Goal: Task Accomplishment & Management: Manage account settings

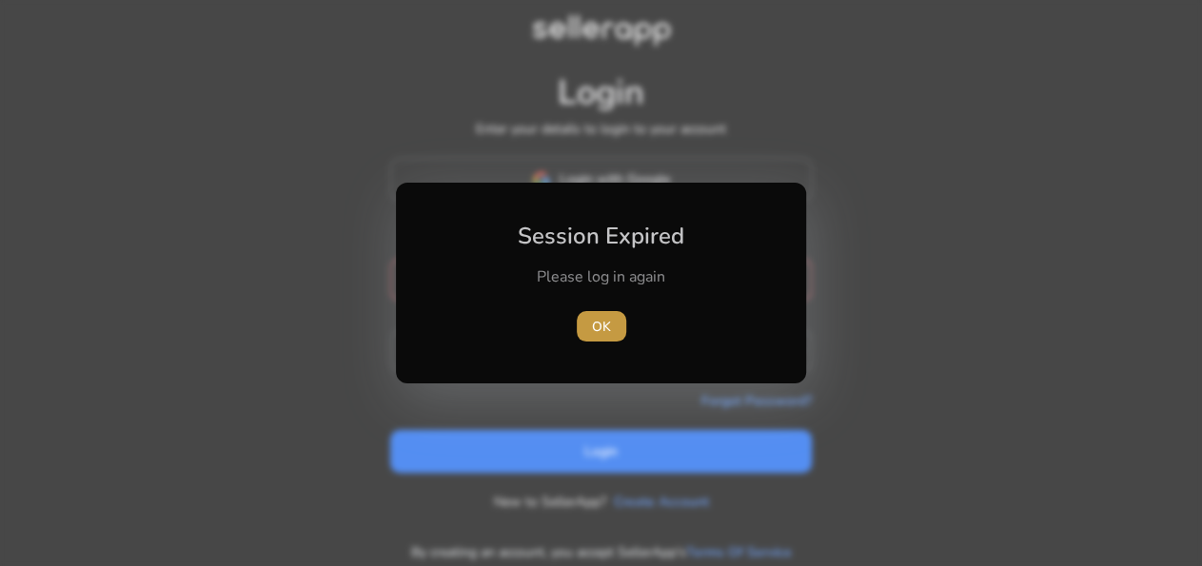
click at [603, 330] on span "OK" at bounding box center [601, 327] width 19 height 20
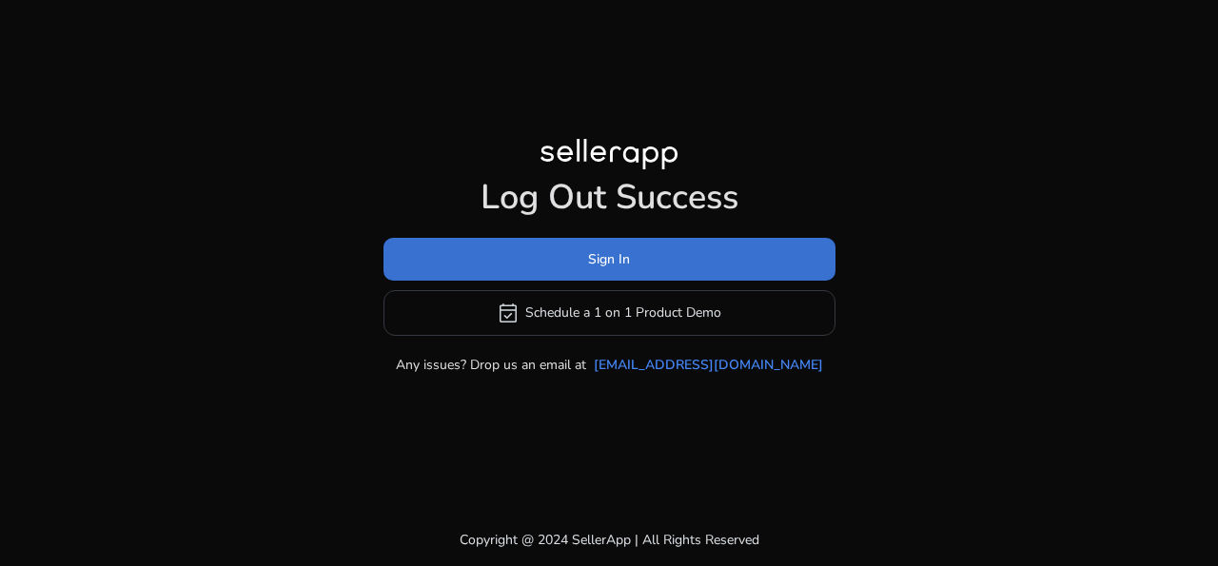
click at [640, 255] on span at bounding box center [609, 259] width 452 height 46
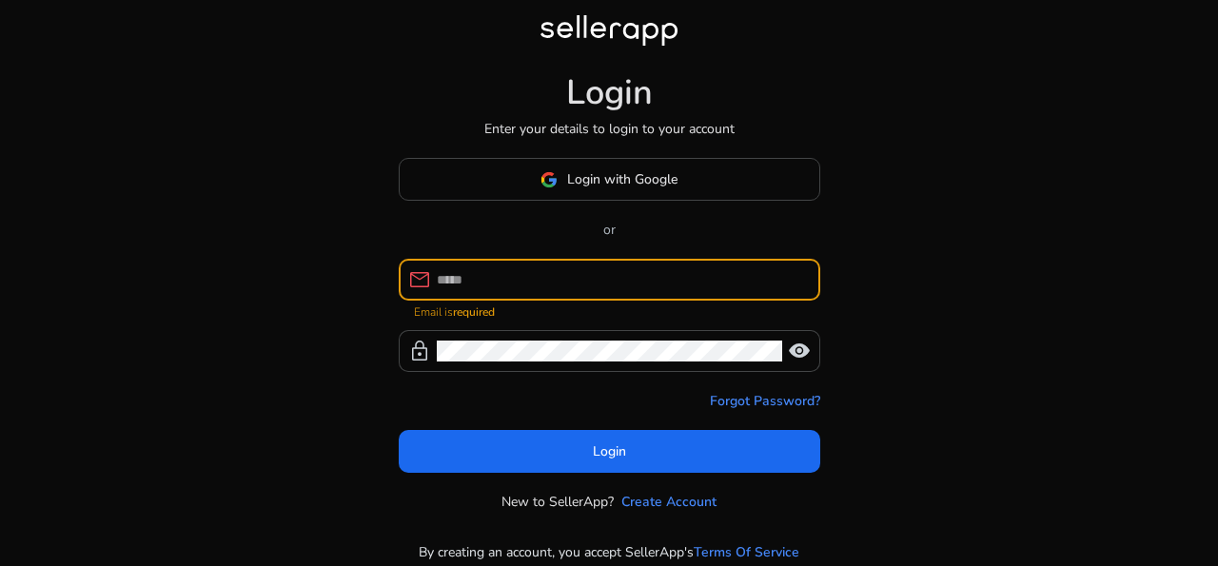
type input "**********"
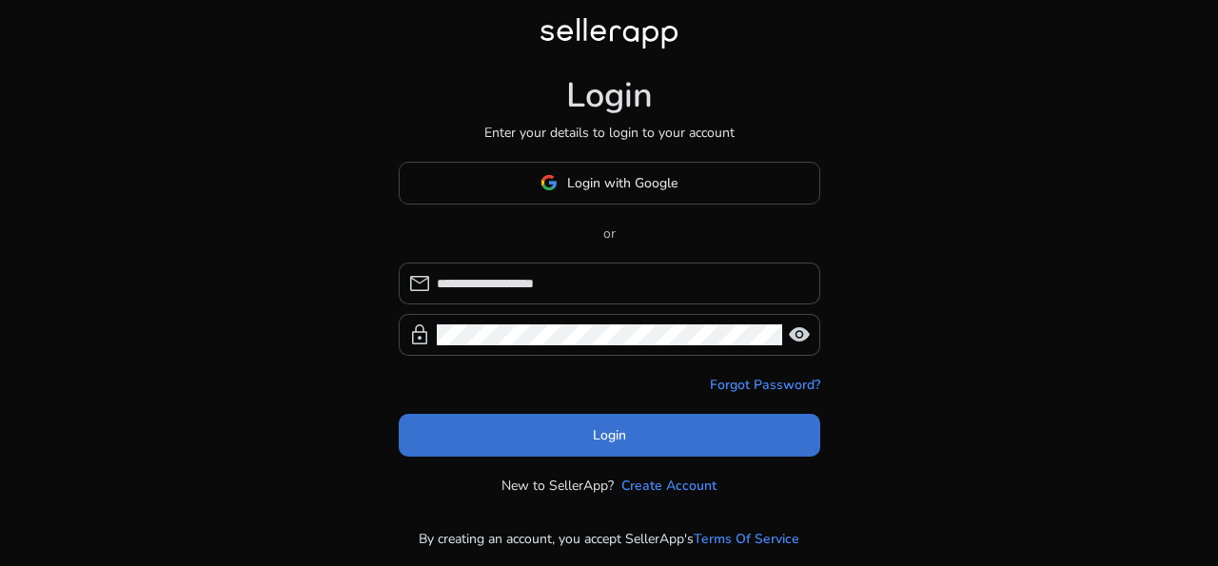
click at [620, 432] on span "Login" at bounding box center [609, 435] width 33 height 20
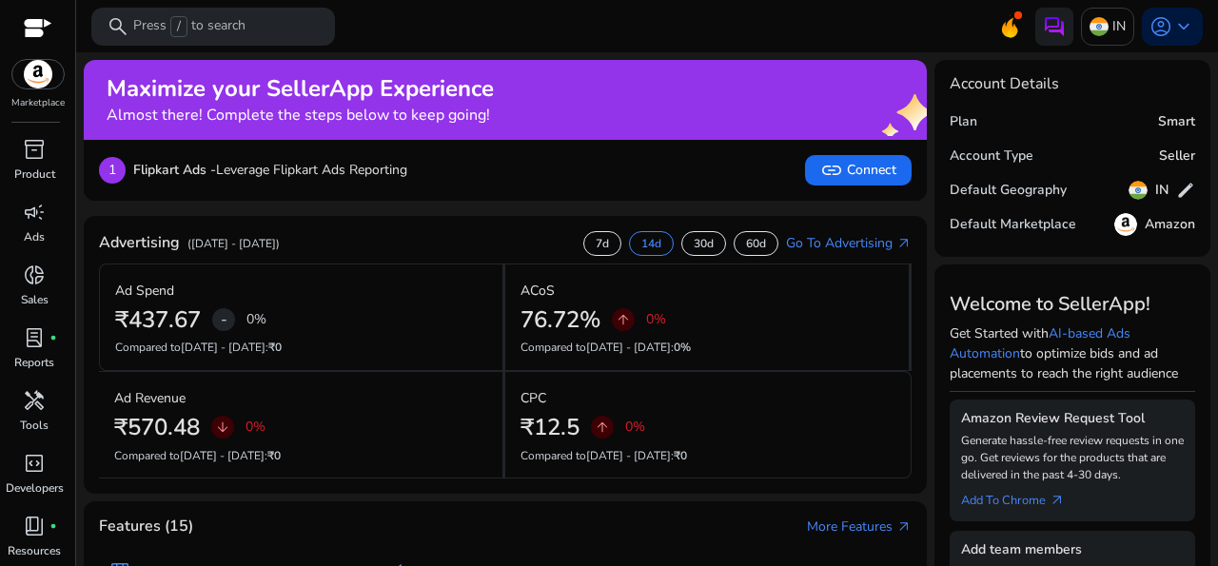
scroll to position [61, 0]
click at [26, 533] on span "light_mode" at bounding box center [34, 540] width 23 height 23
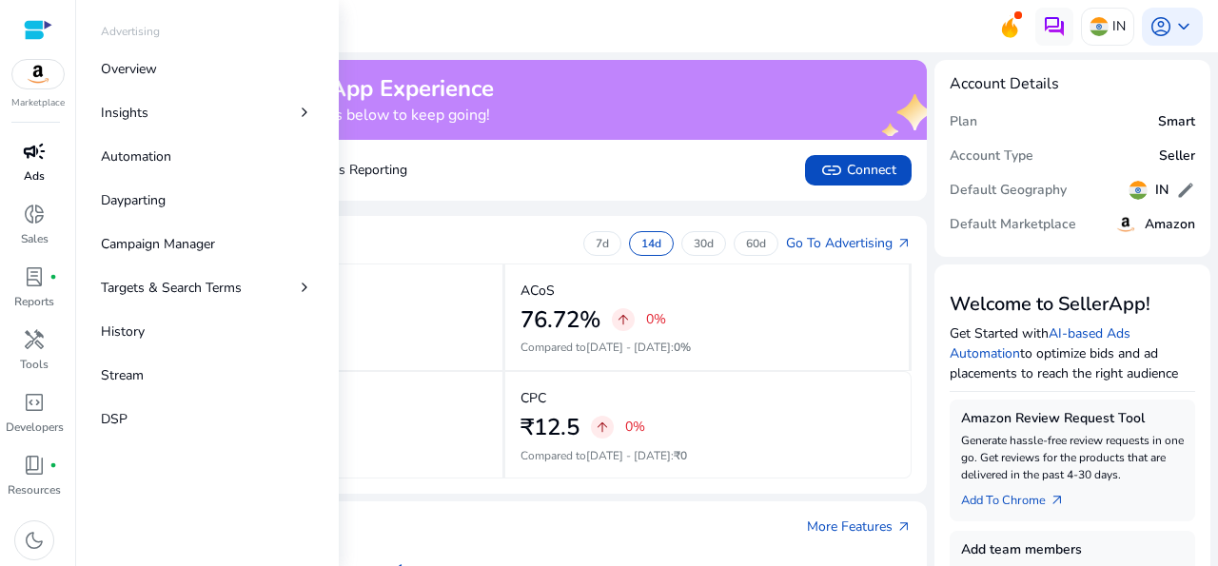
click at [33, 151] on span "campaign" at bounding box center [34, 151] width 23 height 23
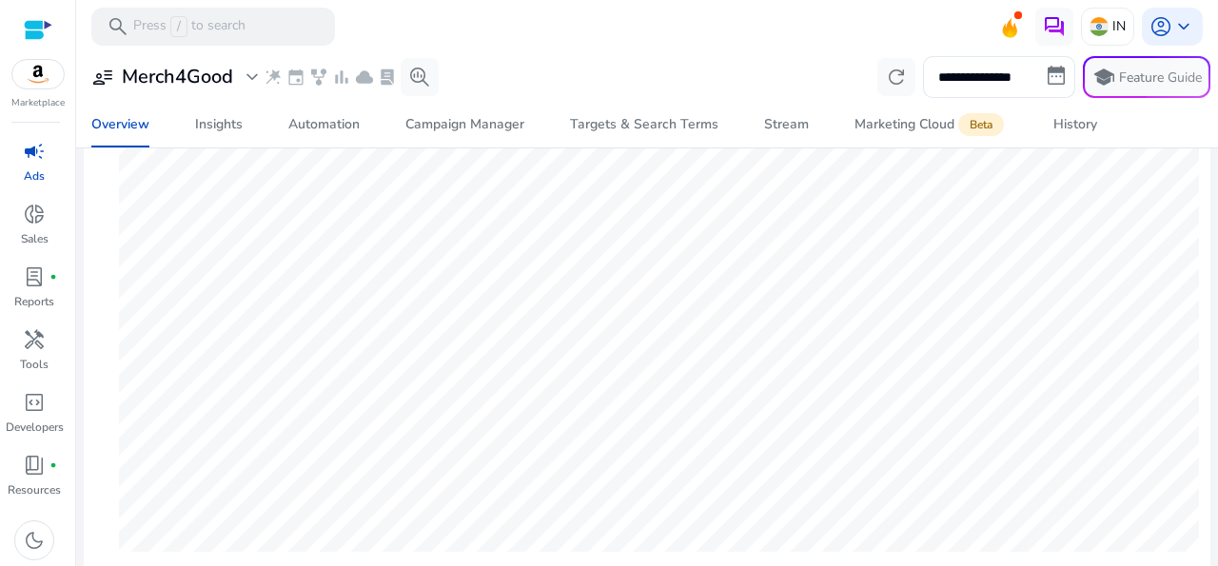
scroll to position [268, 0]
click at [321, 127] on div "Automation" at bounding box center [323, 124] width 71 height 13
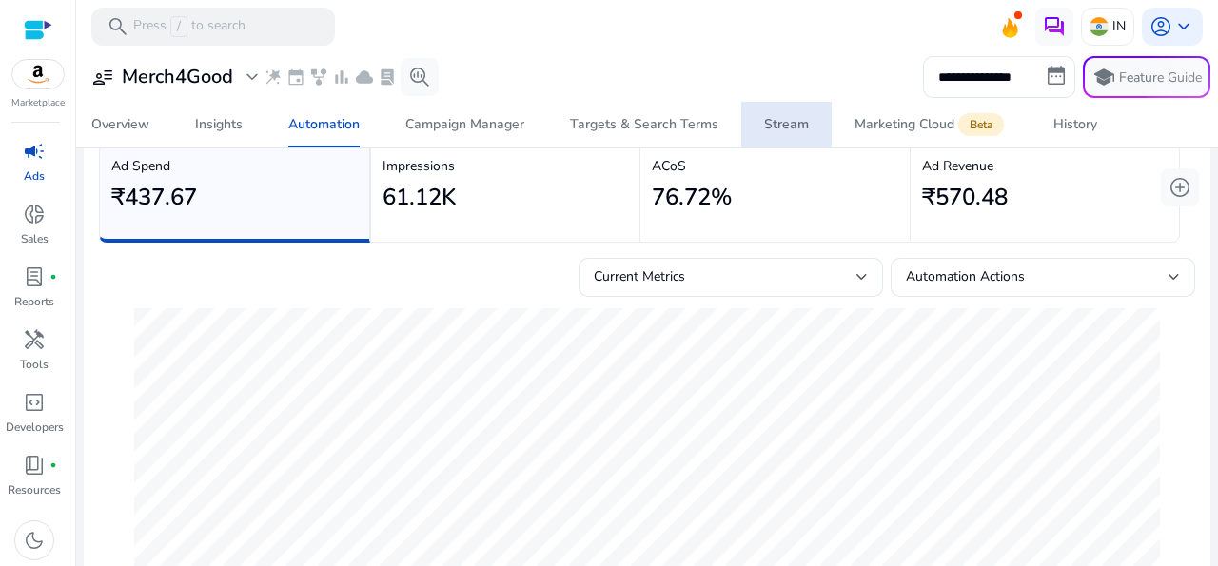
scroll to position [88, 0]
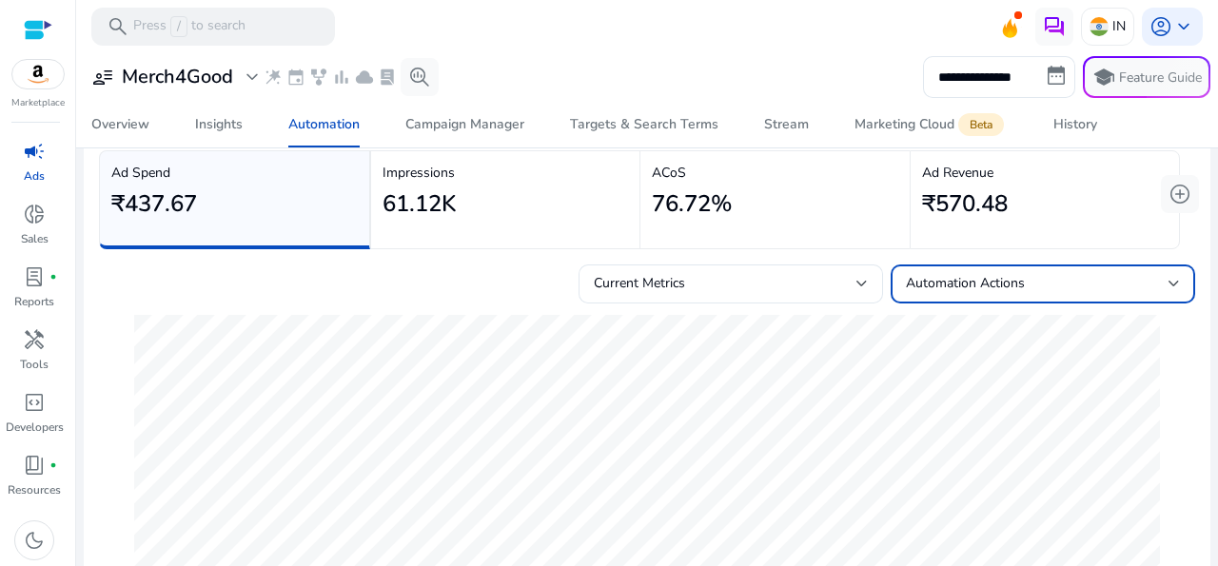
click at [1168, 281] on div at bounding box center [1173, 284] width 11 height 8
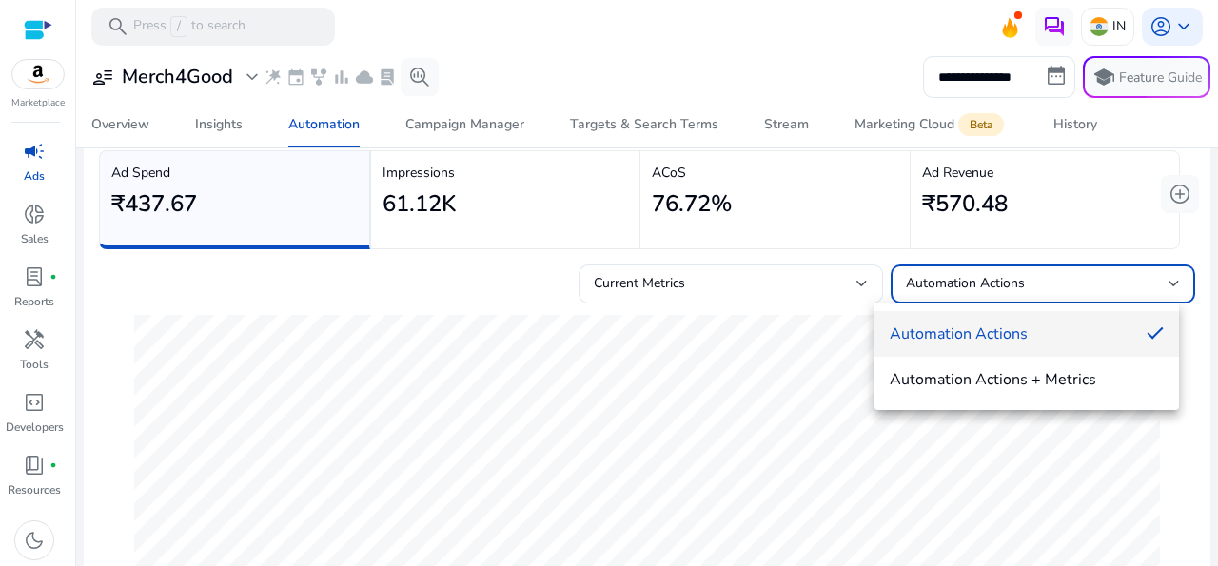
drag, startPoint x: 1184, startPoint y: 214, endPoint x: 855, endPoint y: 279, distance: 335.5
click at [855, 279] on div at bounding box center [609, 283] width 1218 height 566
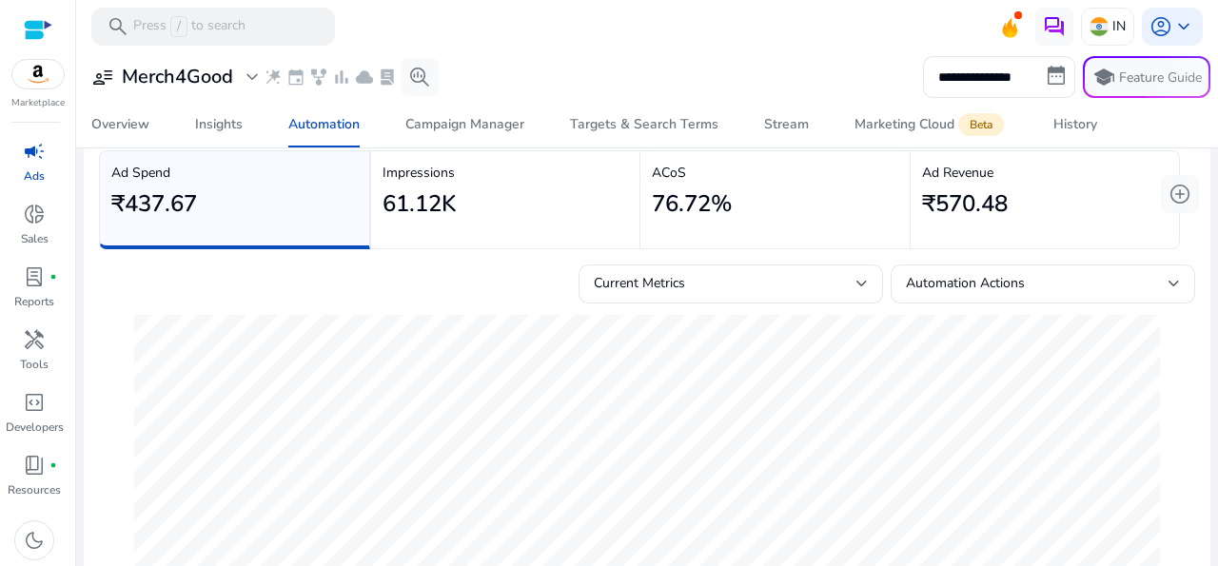
click at [855, 279] on div "Current Metrics" at bounding box center [730, 283] width 304 height 39
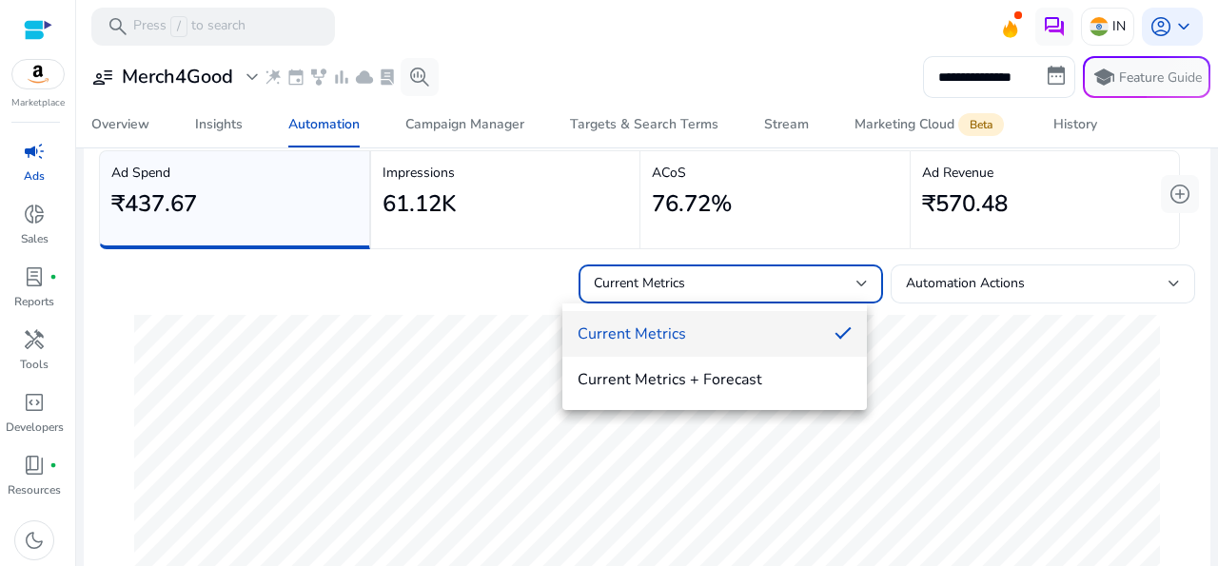
click at [974, 368] on div at bounding box center [609, 283] width 1218 height 566
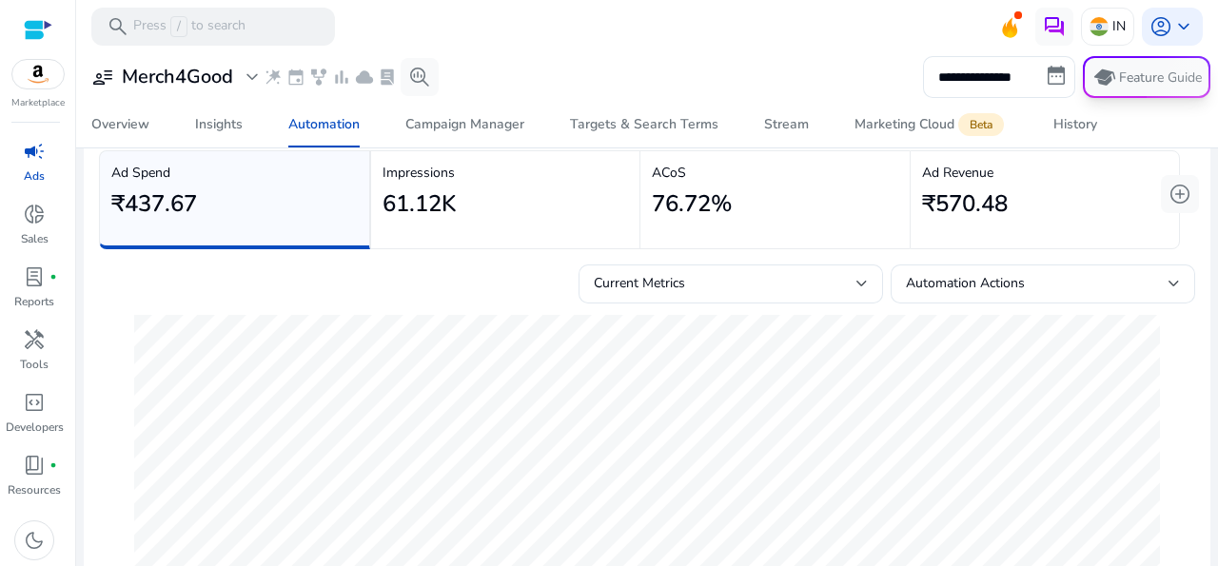
click at [1124, 67] on span "school Feature Guide" at bounding box center [1147, 77] width 124 height 38
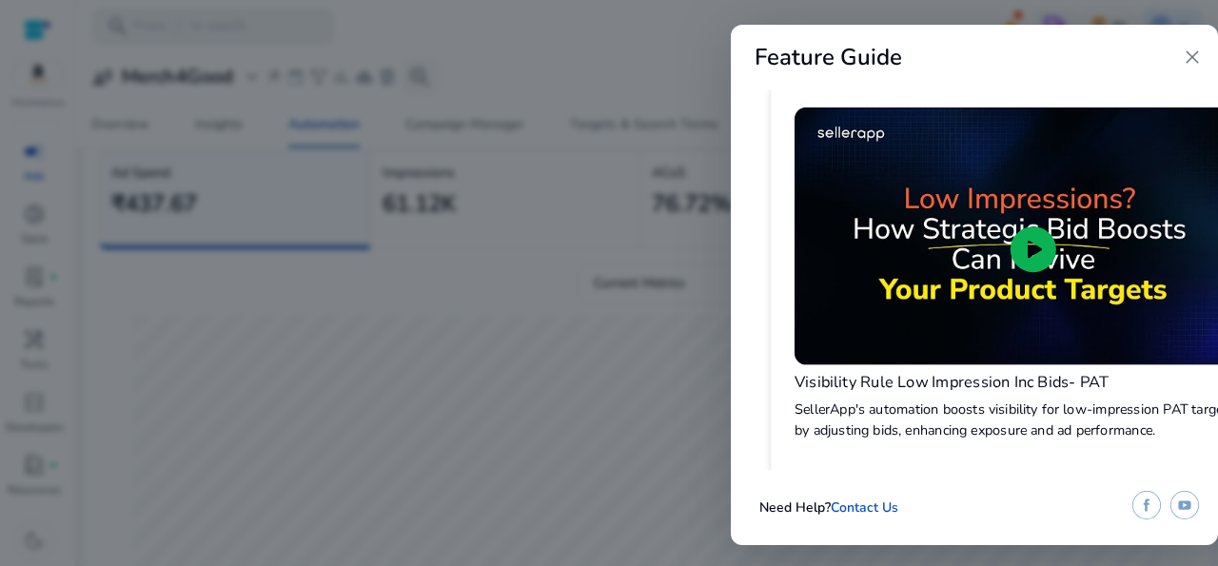
click at [1017, 252] on span "play_circle" at bounding box center [1033, 249] width 55 height 55
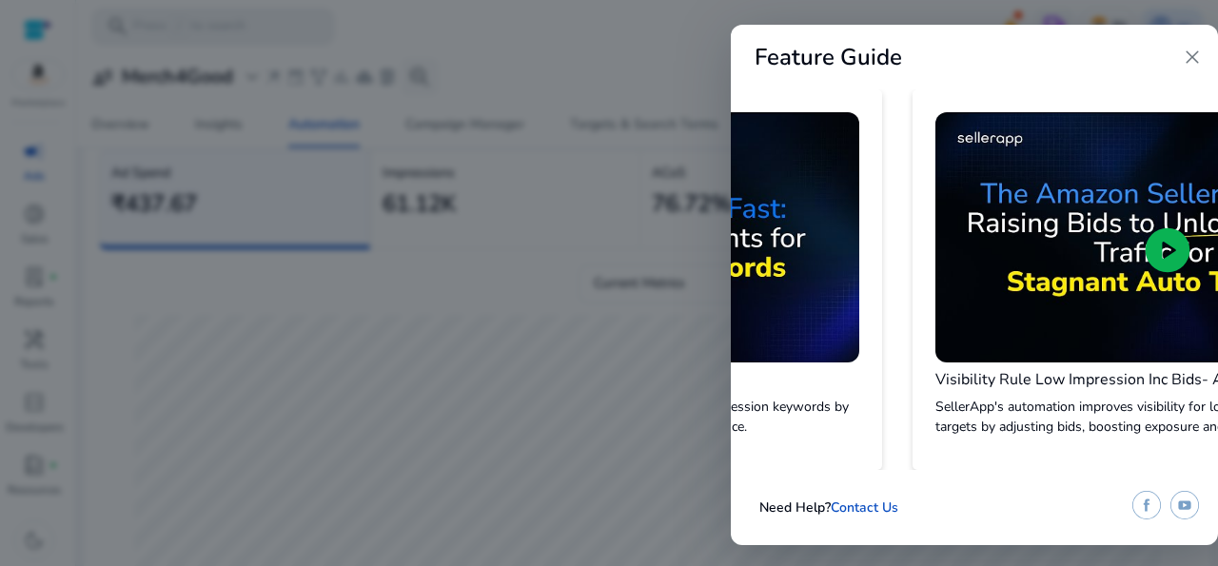
scroll to position [0, 0]
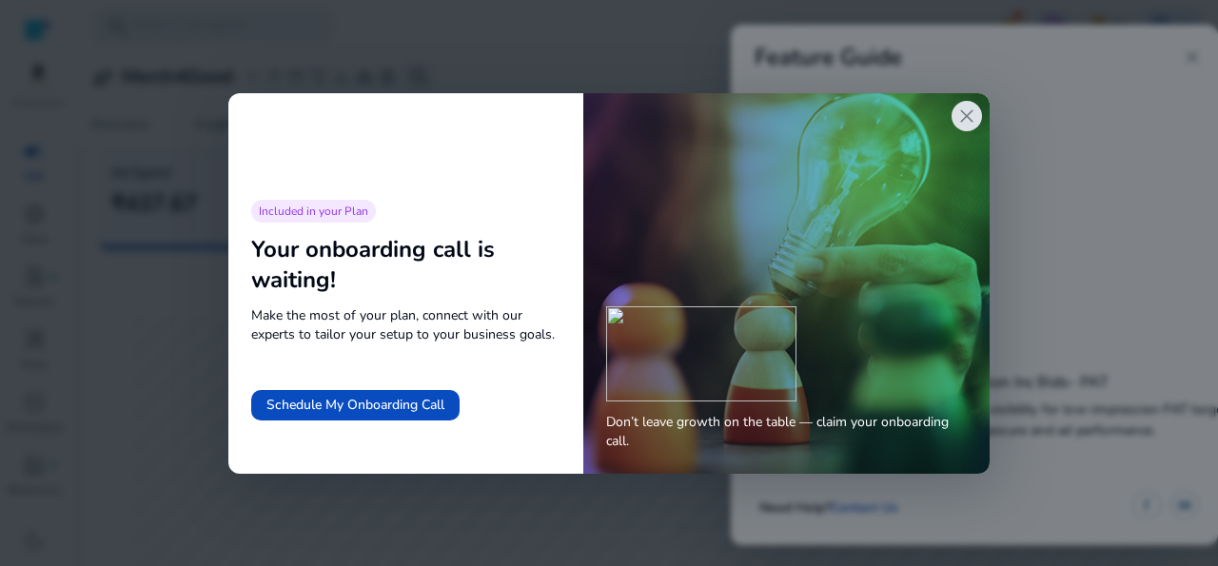
click at [969, 125] on span "close" at bounding box center [966, 116] width 23 height 23
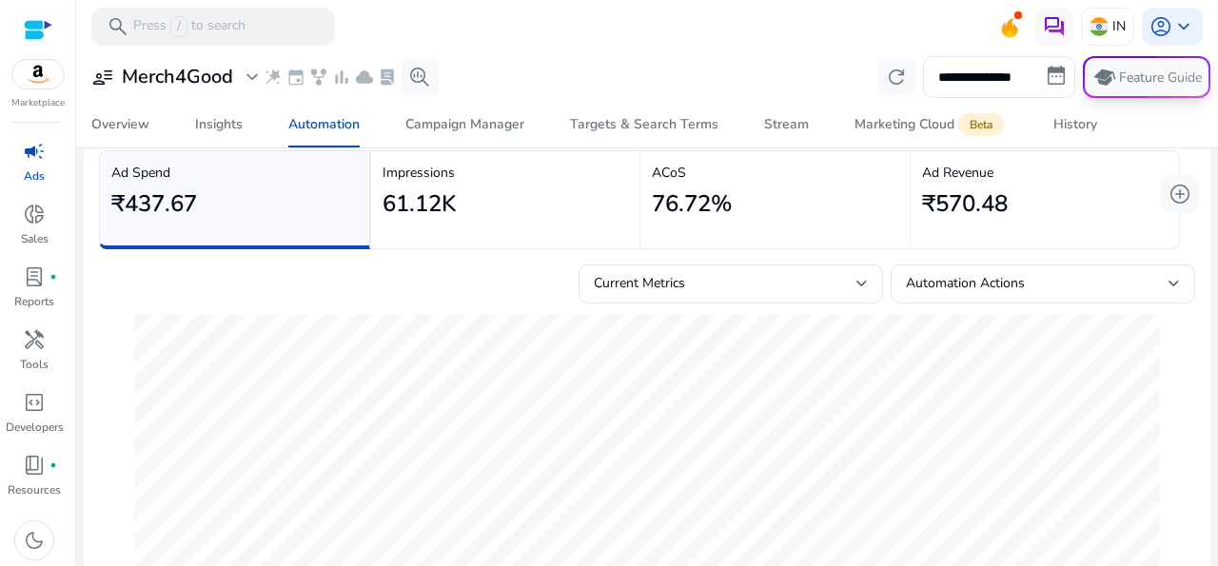
click at [1148, 77] on button "school Feature Guide" at bounding box center [1146, 77] width 127 height 42
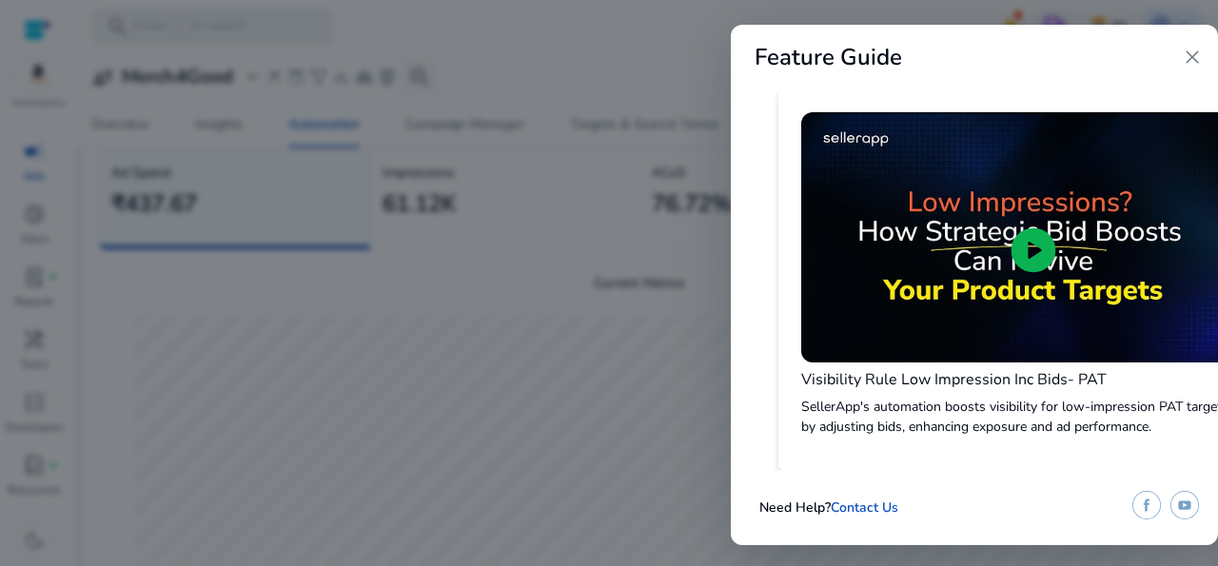
click at [611, 336] on div at bounding box center [609, 283] width 1218 height 566
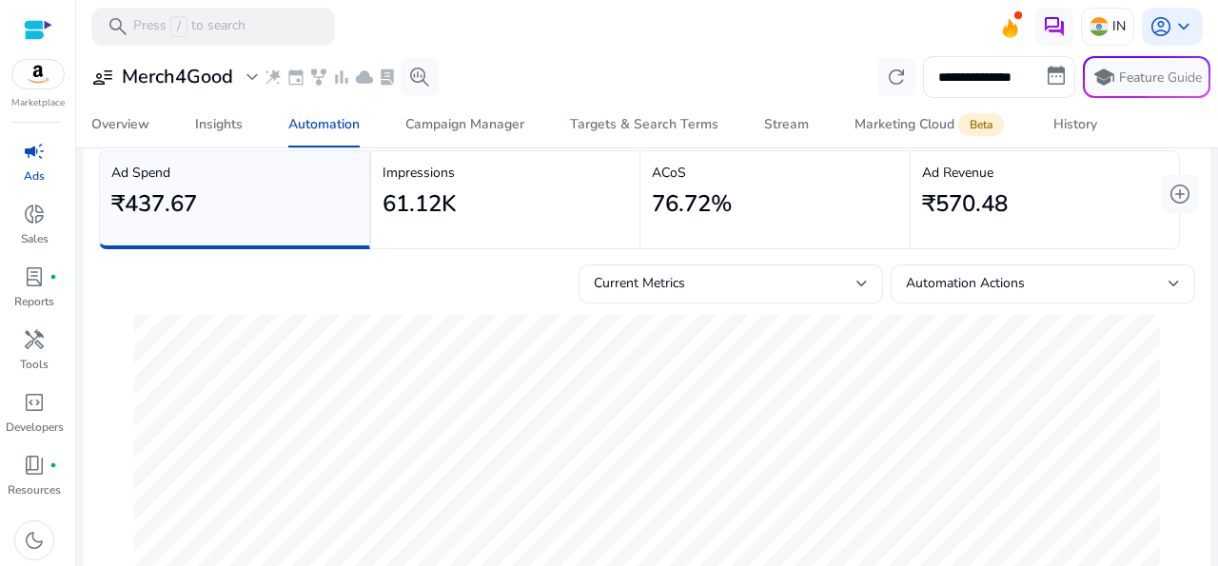
click at [26, 155] on span "campaign" at bounding box center [34, 151] width 23 height 23
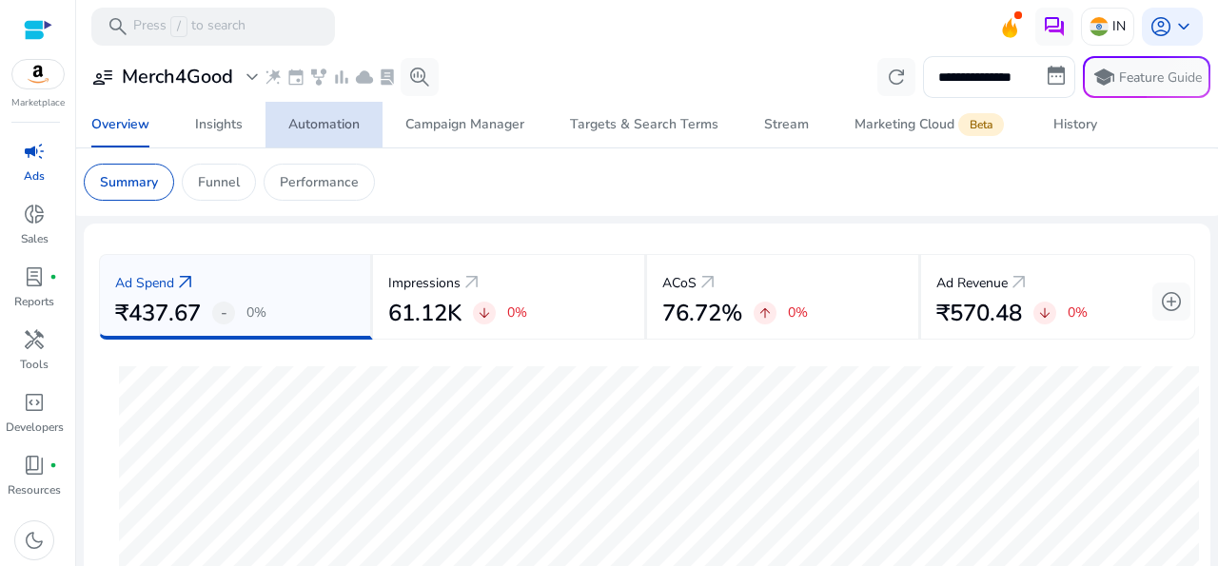
click at [312, 131] on div "Automation" at bounding box center [323, 124] width 71 height 13
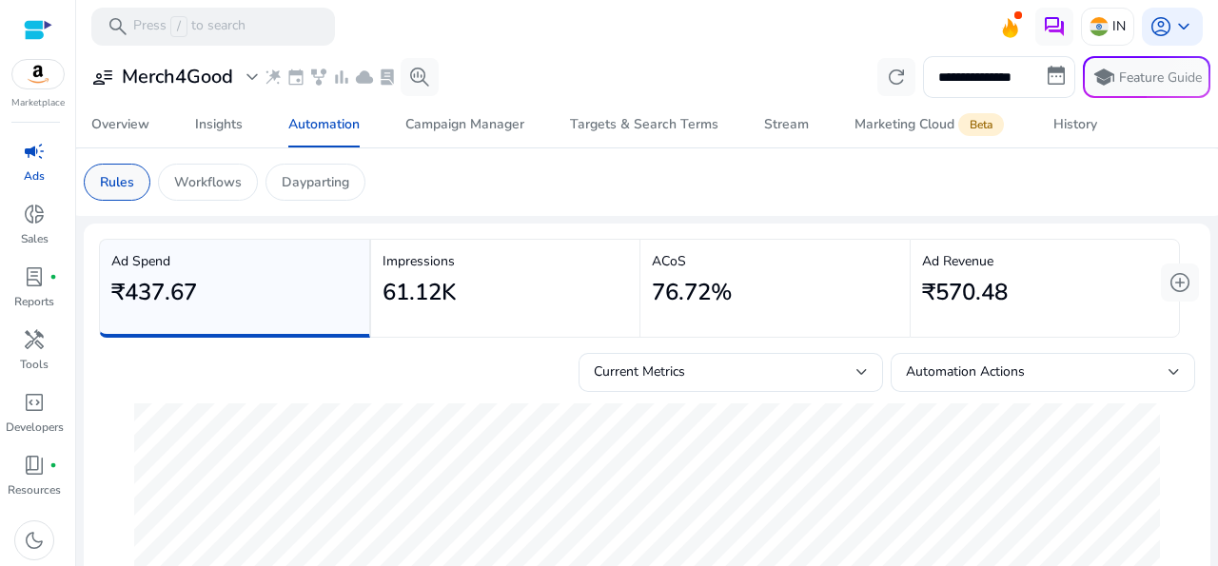
click at [131, 180] on p "Rules" at bounding box center [117, 182] width 34 height 20
click at [198, 176] on p "Workflows" at bounding box center [208, 182] width 68 height 20
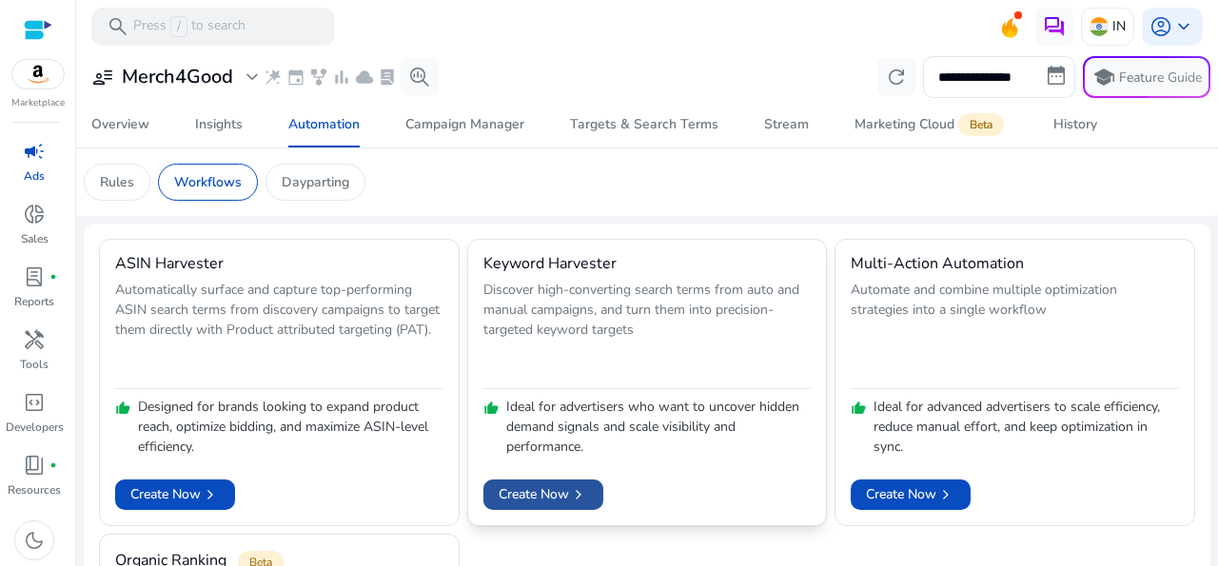
click at [530, 490] on span "Create Now chevron_right" at bounding box center [543, 494] width 89 height 20
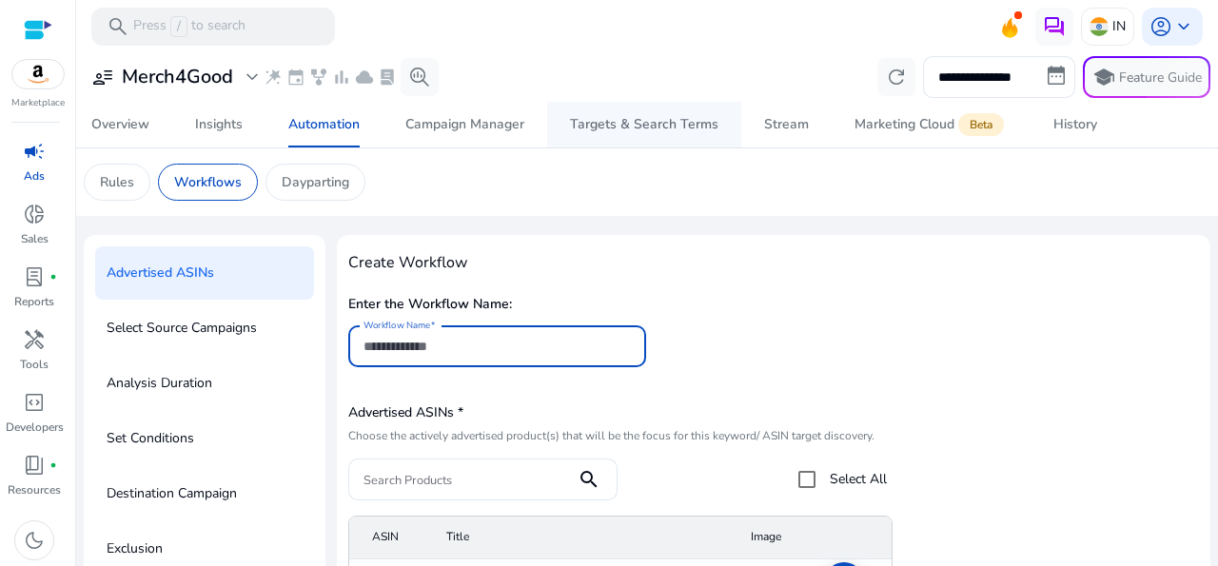
click at [614, 121] on div "Targets & Search Terms" at bounding box center [644, 124] width 148 height 13
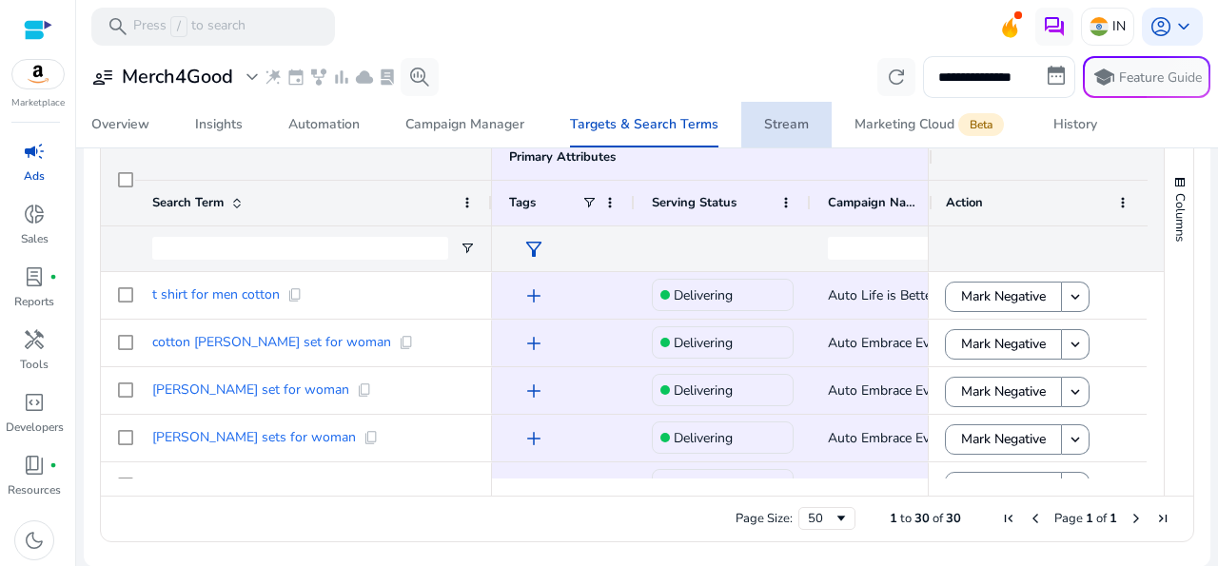
click at [802, 121] on div "Stream" at bounding box center [786, 124] width 45 height 13
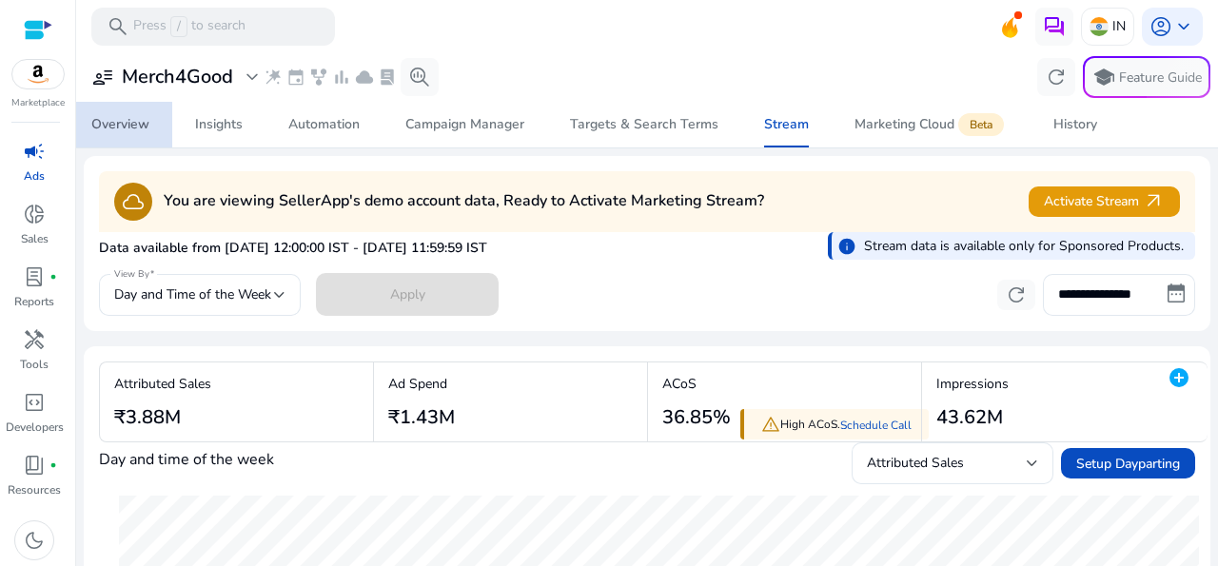
click at [98, 127] on div "Overview" at bounding box center [120, 124] width 58 height 13
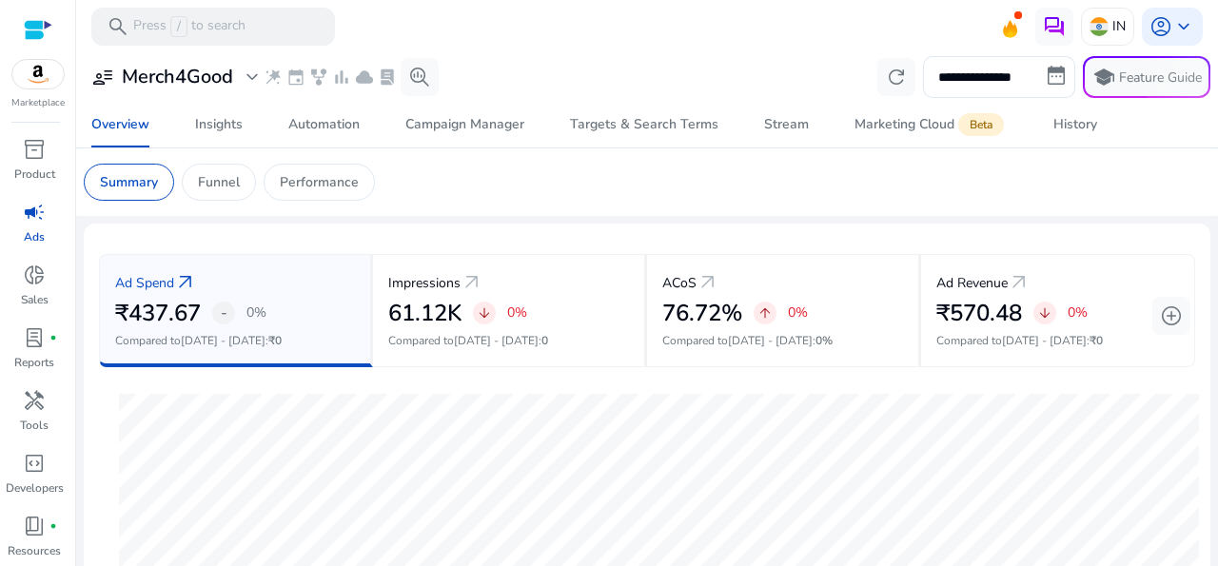
scroll to position [61, 0]
click at [220, 134] on span "Insights" at bounding box center [219, 125] width 48 height 46
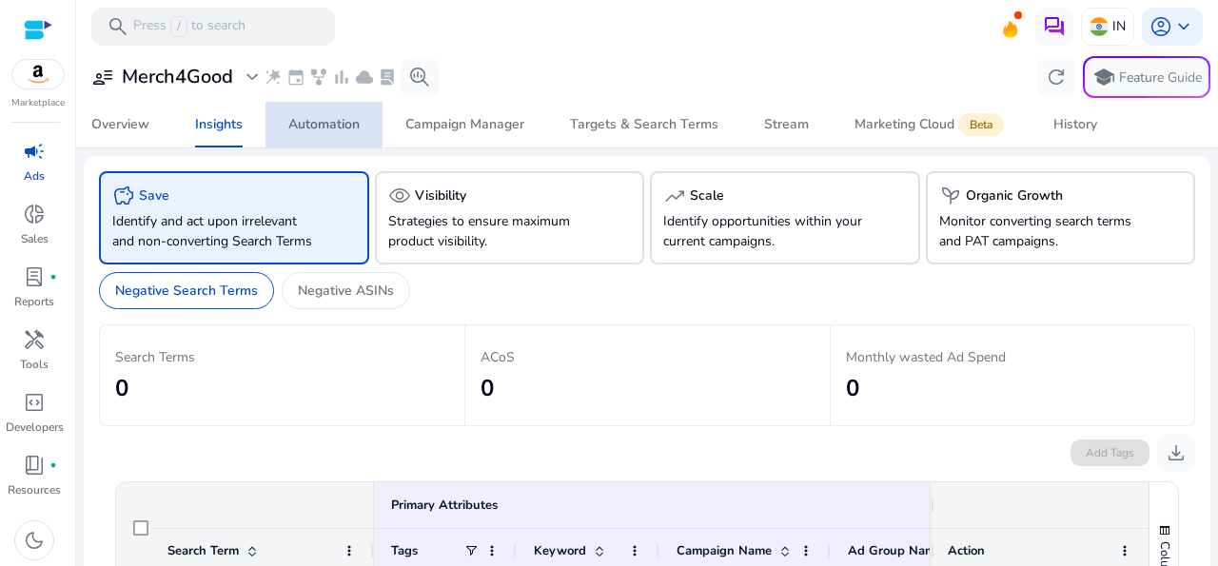
click at [342, 124] on div "Automation" at bounding box center [323, 124] width 71 height 13
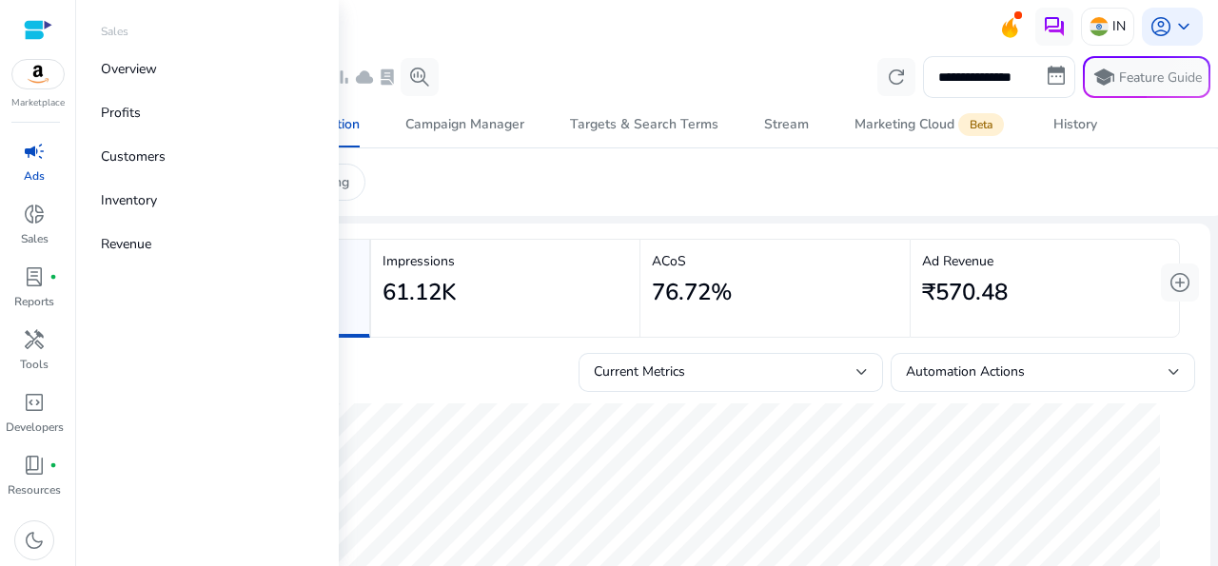
click at [35, 69] on img at bounding box center [37, 74] width 51 height 29
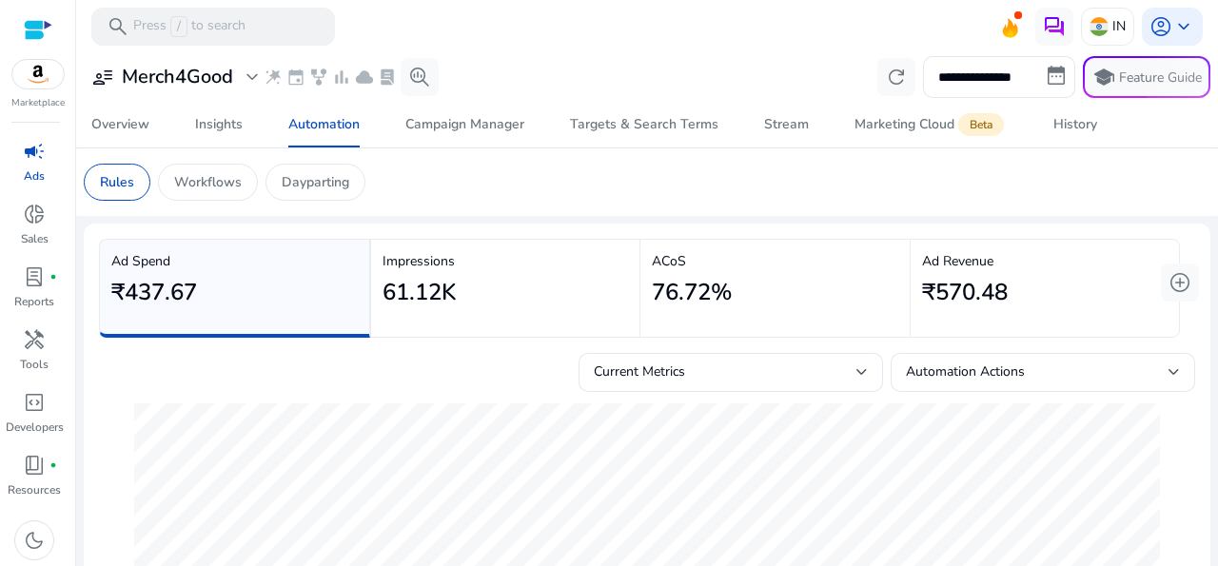
click at [33, 163] on span "campaign" at bounding box center [34, 151] width 23 height 23
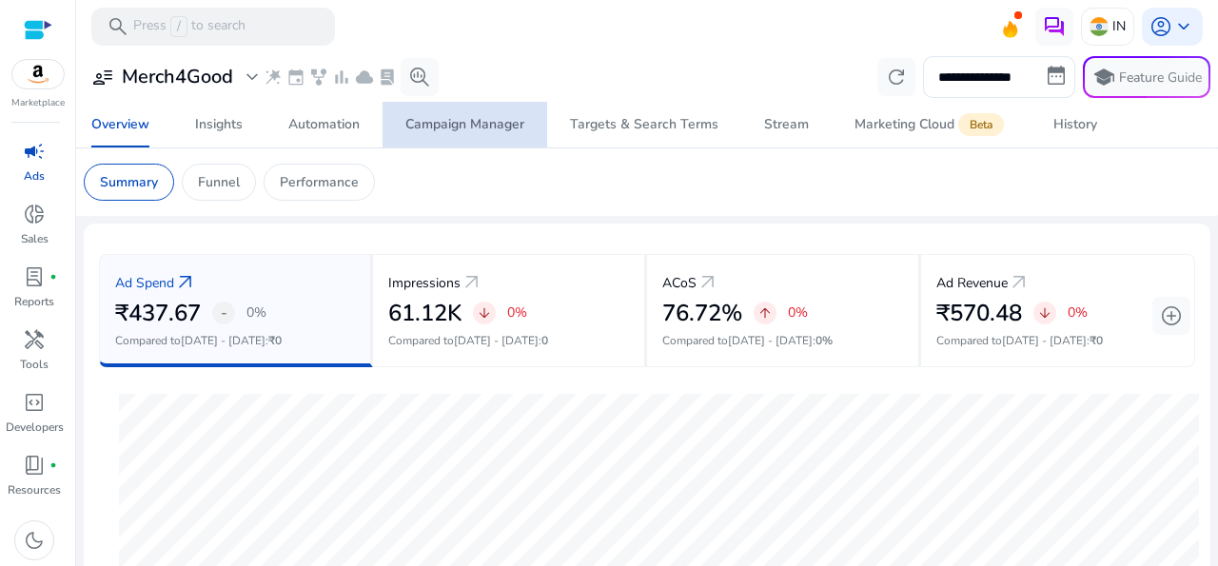
click at [475, 121] on div "Campaign Manager" at bounding box center [464, 124] width 119 height 13
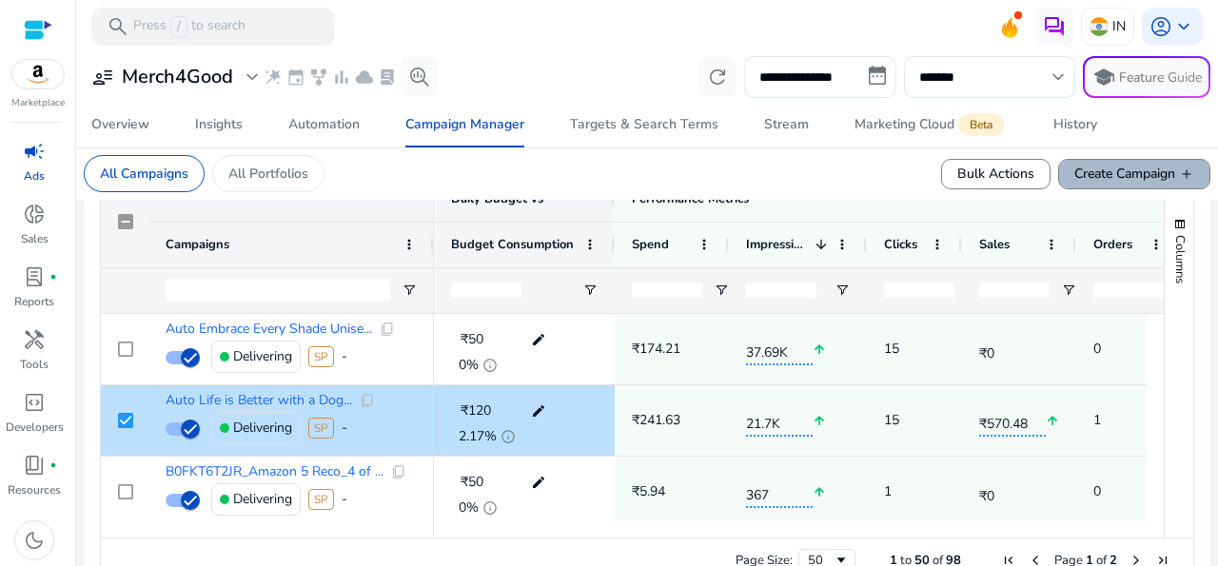
click at [1179, 174] on span "add" at bounding box center [1186, 173] width 15 height 15
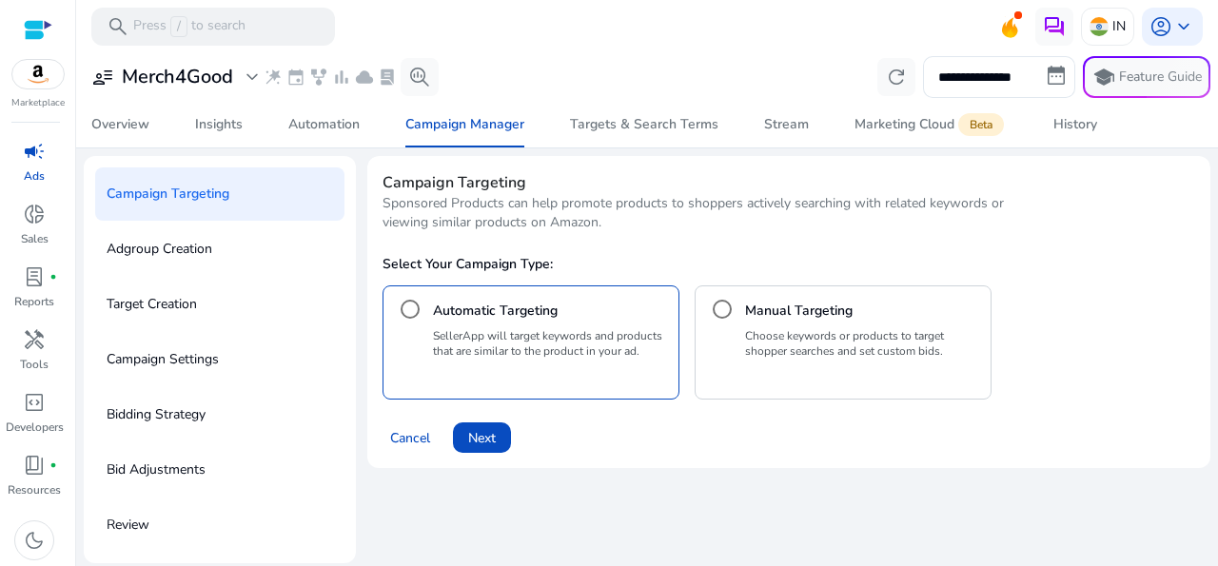
click at [193, 366] on p "Campaign Settings" at bounding box center [163, 359] width 112 height 30
click at [139, 127] on div "Overview" at bounding box center [120, 124] width 58 height 13
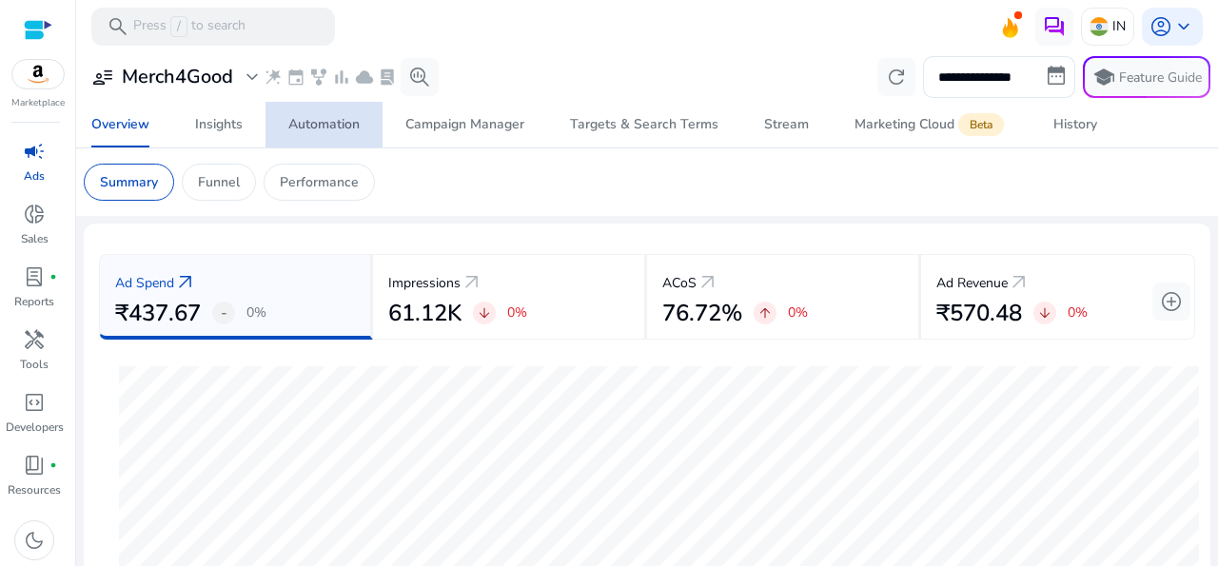
click at [315, 131] on div "Automation" at bounding box center [323, 124] width 71 height 13
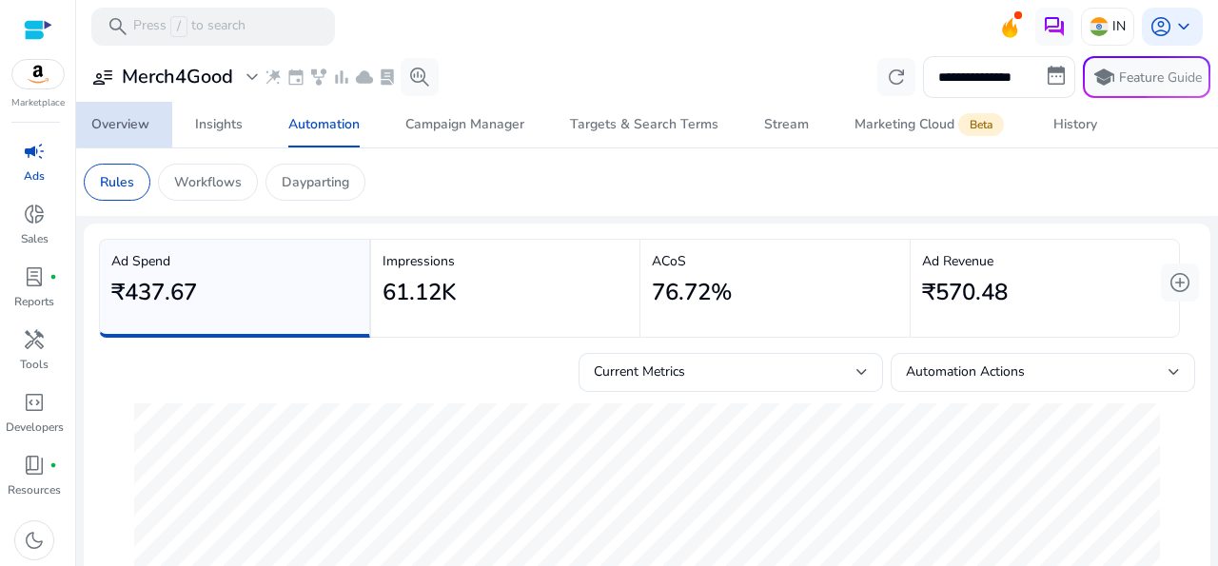
click at [142, 122] on div "Overview" at bounding box center [120, 124] width 58 height 13
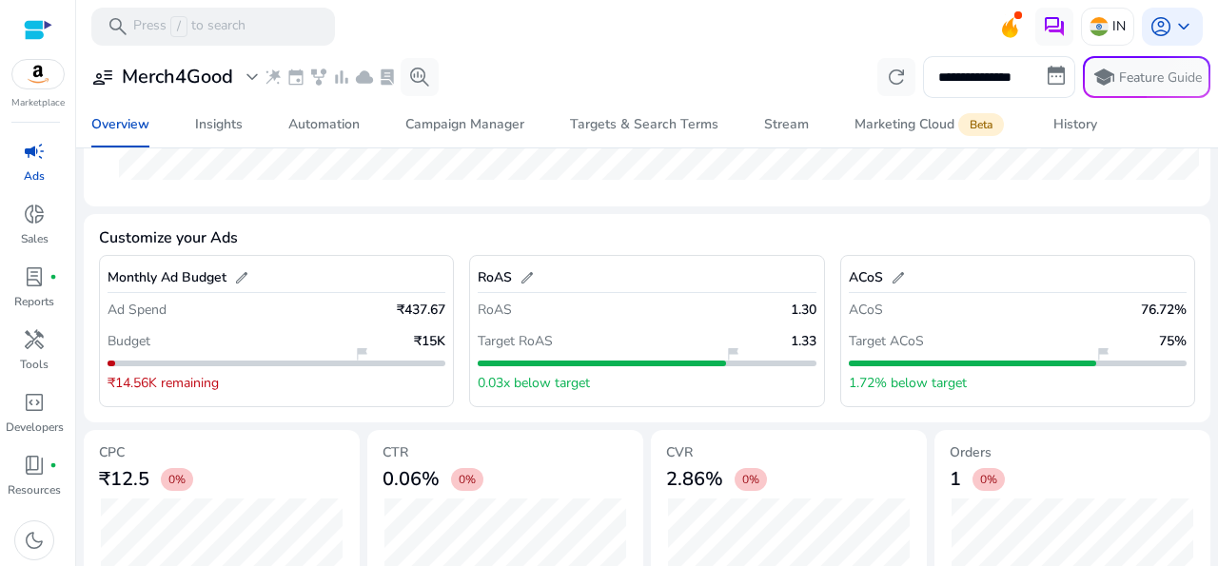
scroll to position [658, 0]
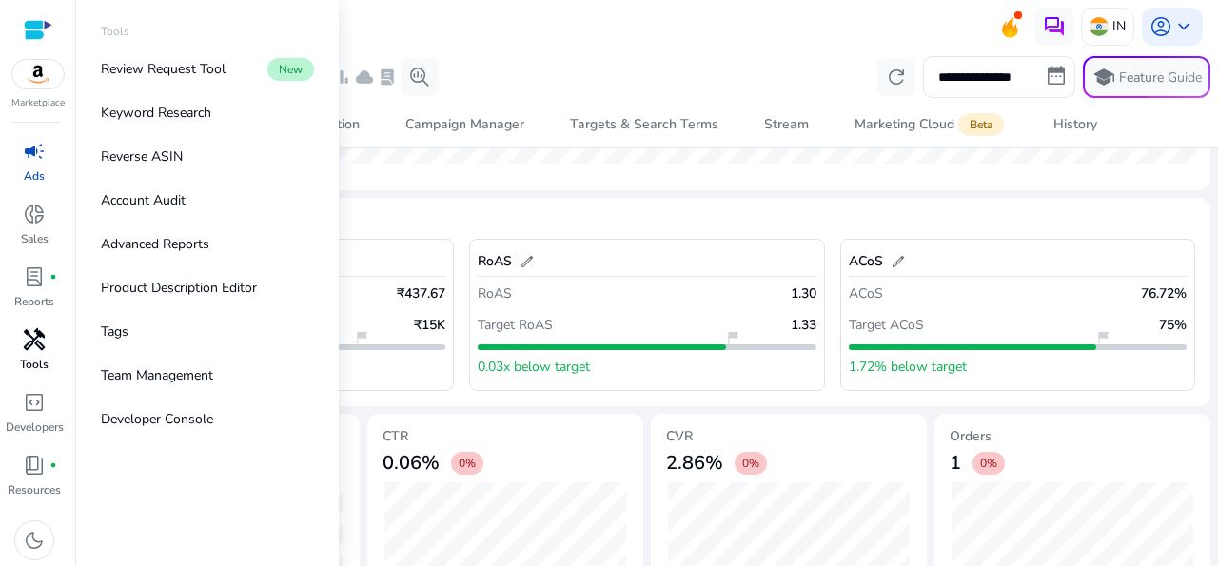
click at [39, 353] on div "handyman" at bounding box center [34, 339] width 53 height 30
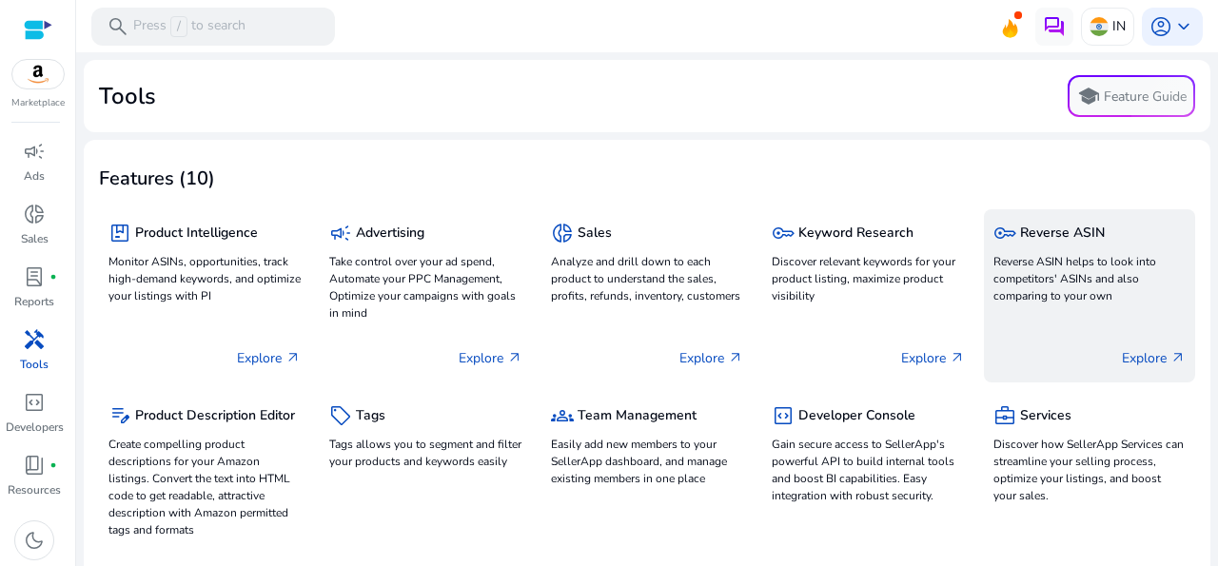
click at [1055, 292] on p "Reverse ASIN helps to look into competitors' ASINs and also comparing to your o…" at bounding box center [1089, 278] width 192 height 51
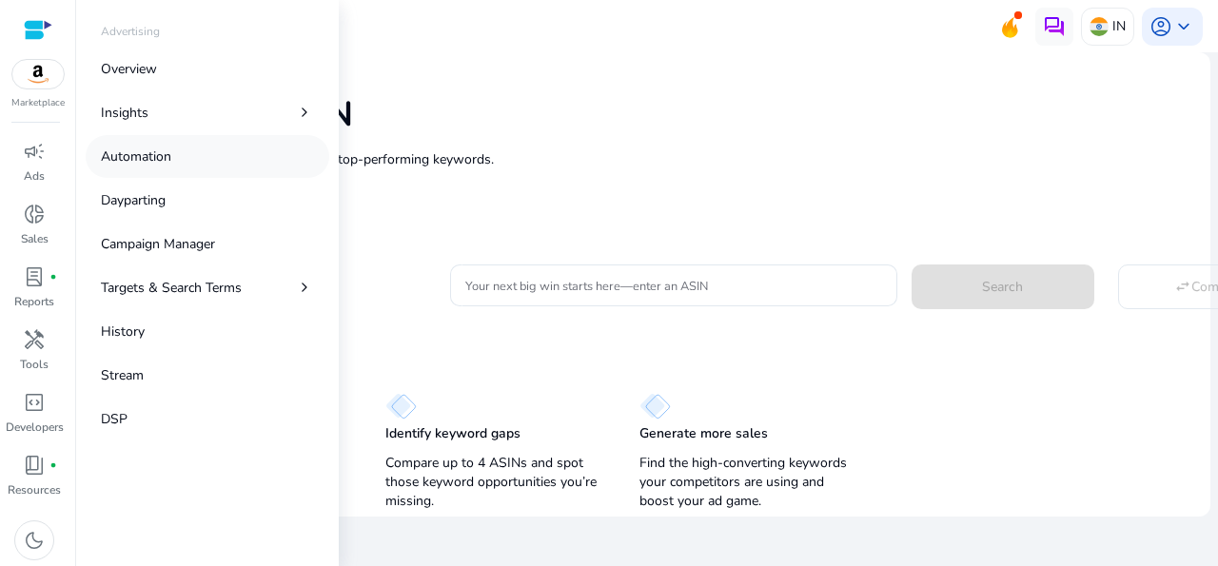
click at [141, 157] on p "Automation" at bounding box center [136, 157] width 70 height 20
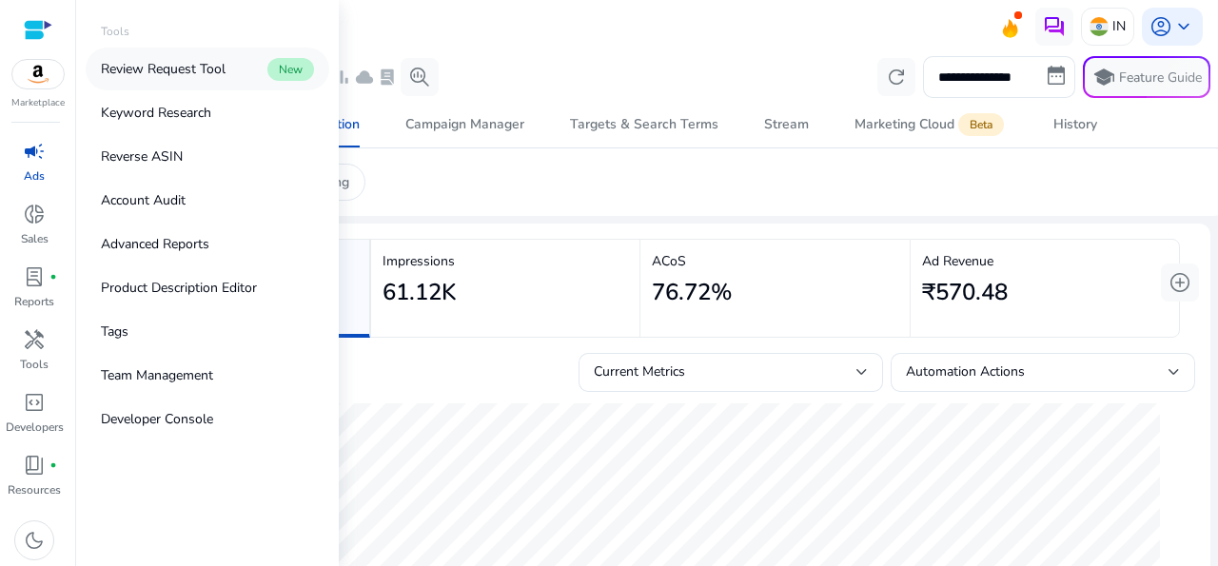
click at [147, 77] on p "Review Request Tool" at bounding box center [163, 69] width 125 height 20
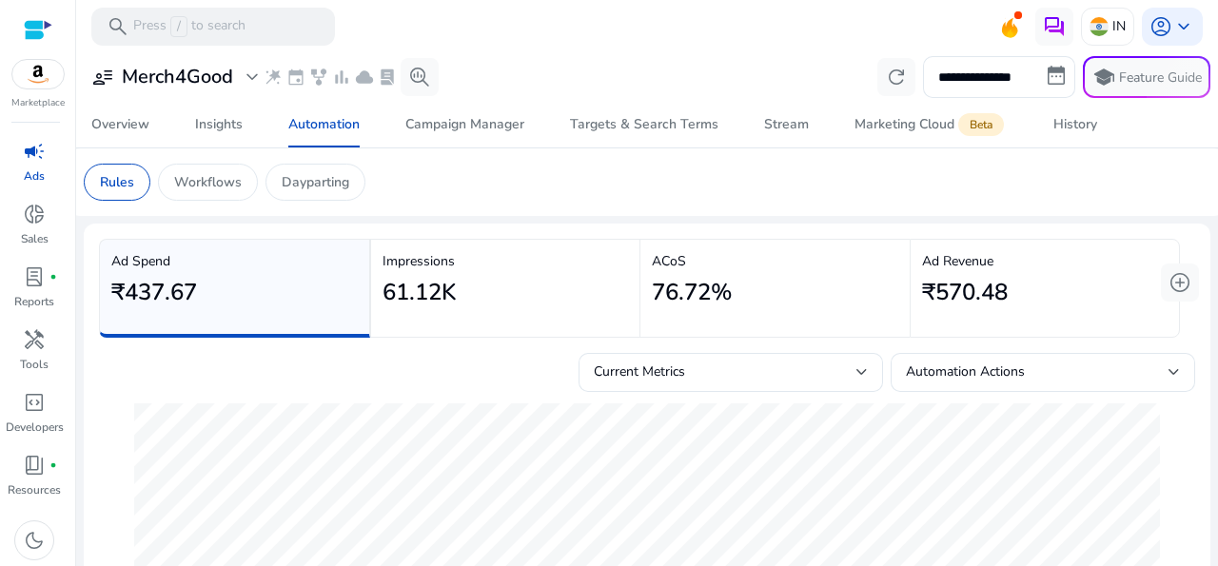
click at [26, 157] on span "campaign" at bounding box center [34, 151] width 23 height 23
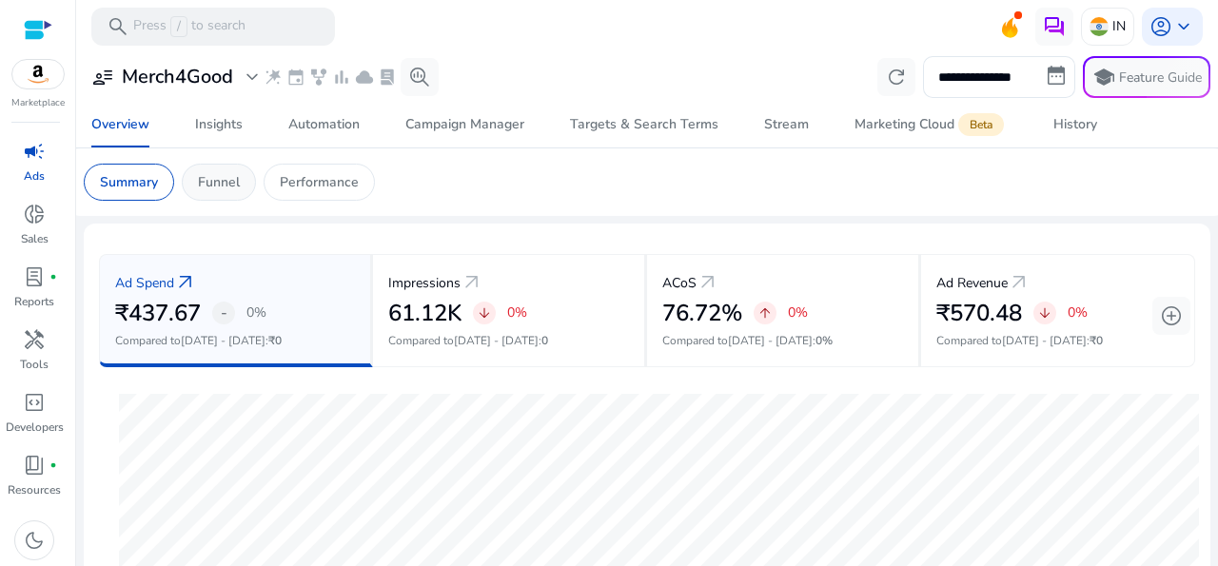
click at [233, 182] on p "Funnel" at bounding box center [219, 182] width 42 height 20
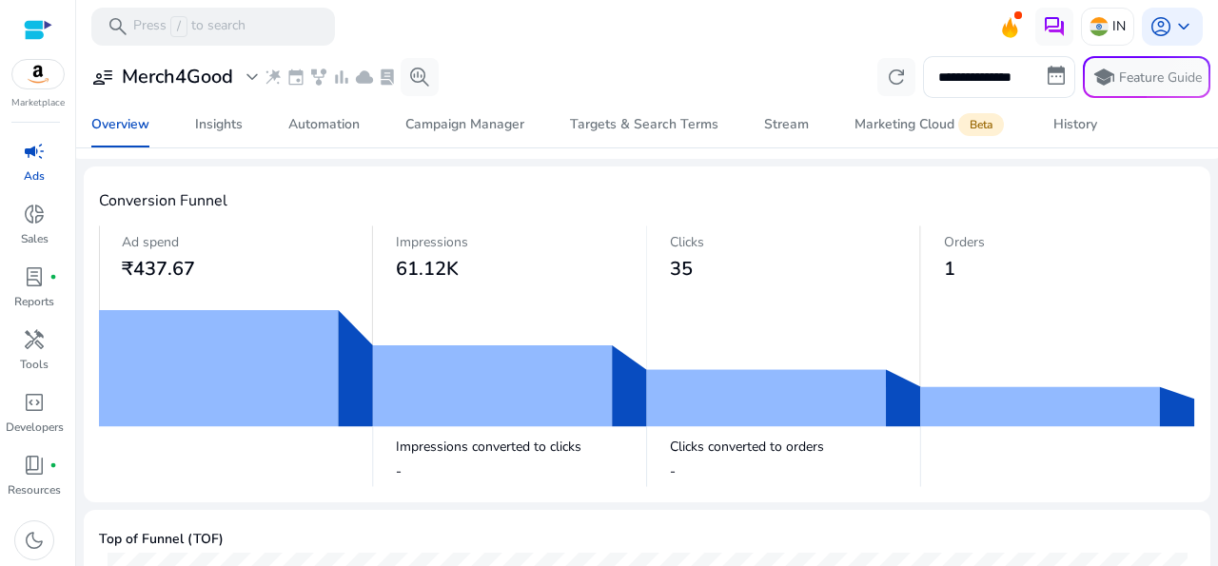
scroll to position [51, 0]
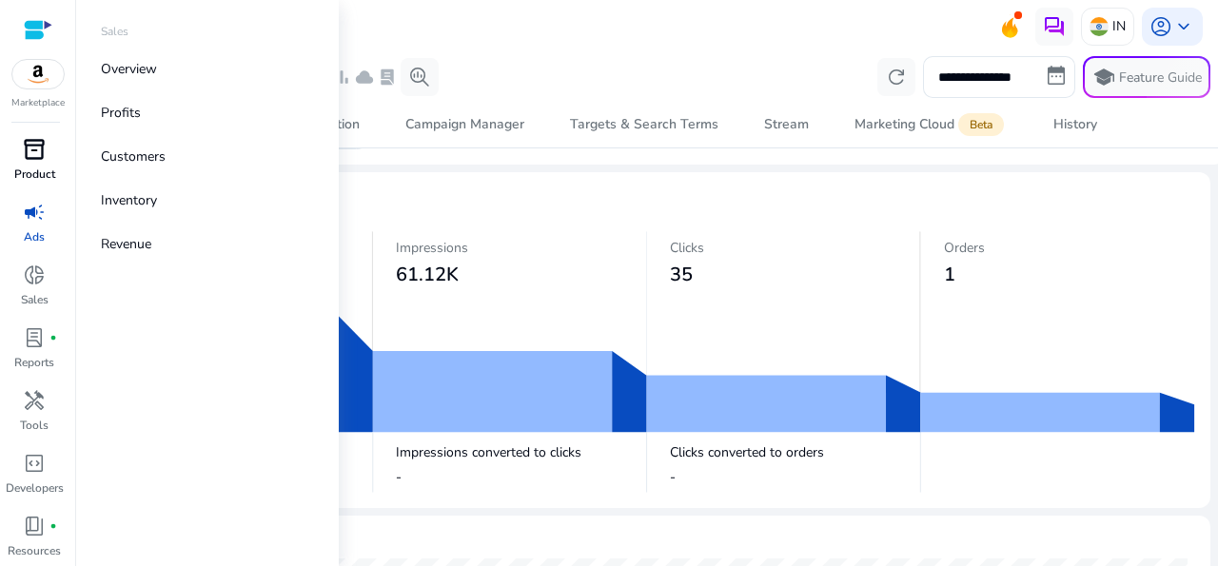
click at [41, 155] on span "inventory_2" at bounding box center [34, 149] width 23 height 23
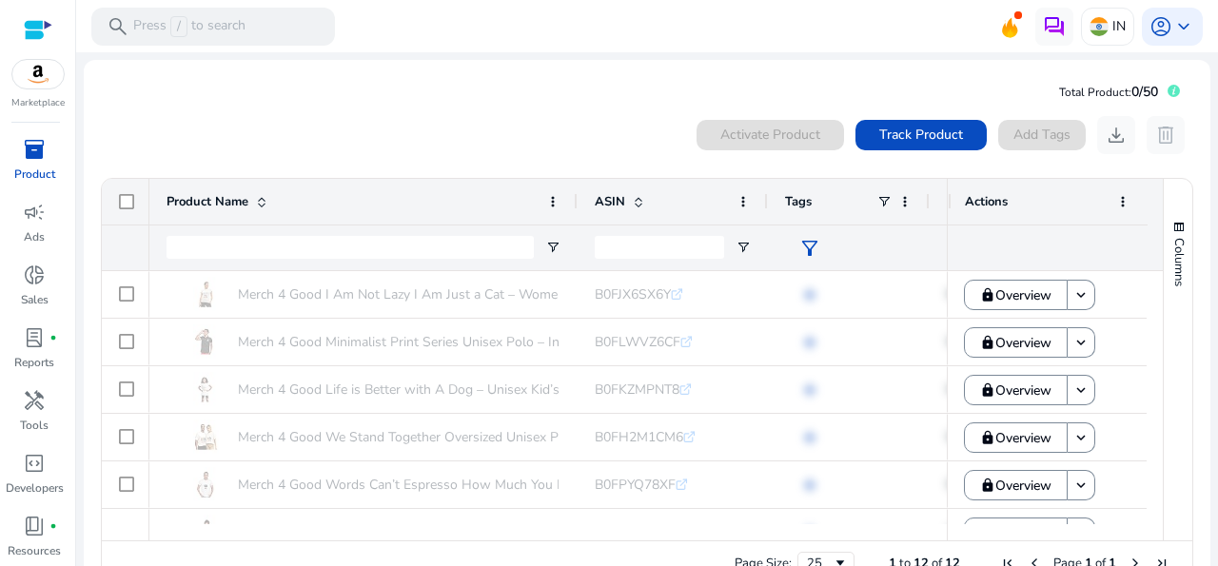
click at [80, 109] on mat-sidenav-content "search Press / to search IN account_circle keyboard_arrow_down We are getting t…" at bounding box center [647, 283] width 1142 height 566
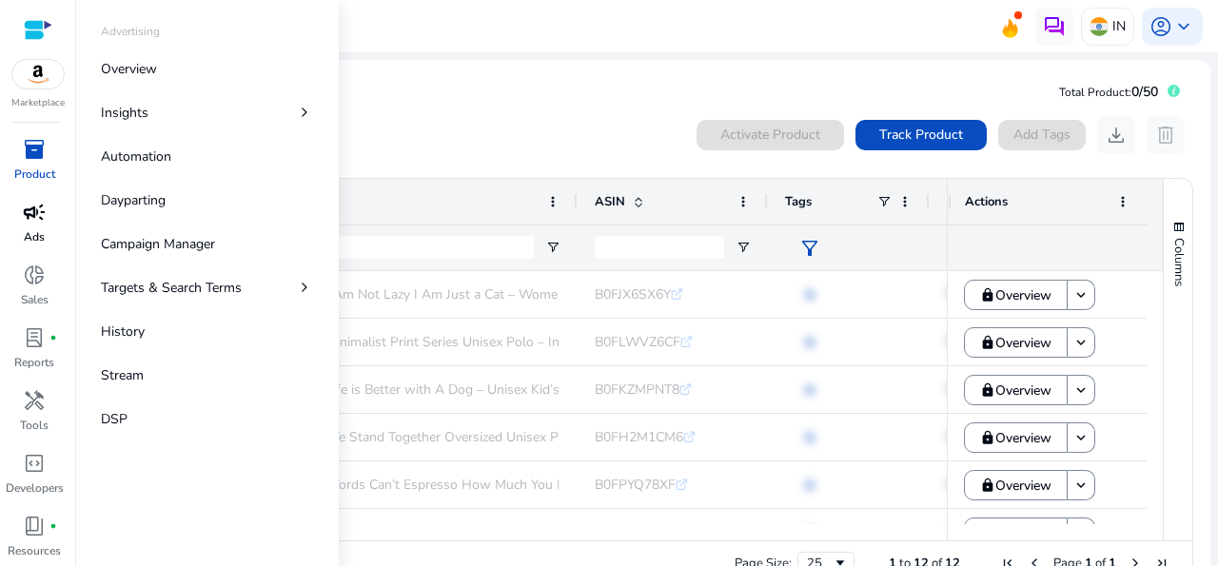
click at [34, 224] on span "campaign" at bounding box center [34, 212] width 23 height 23
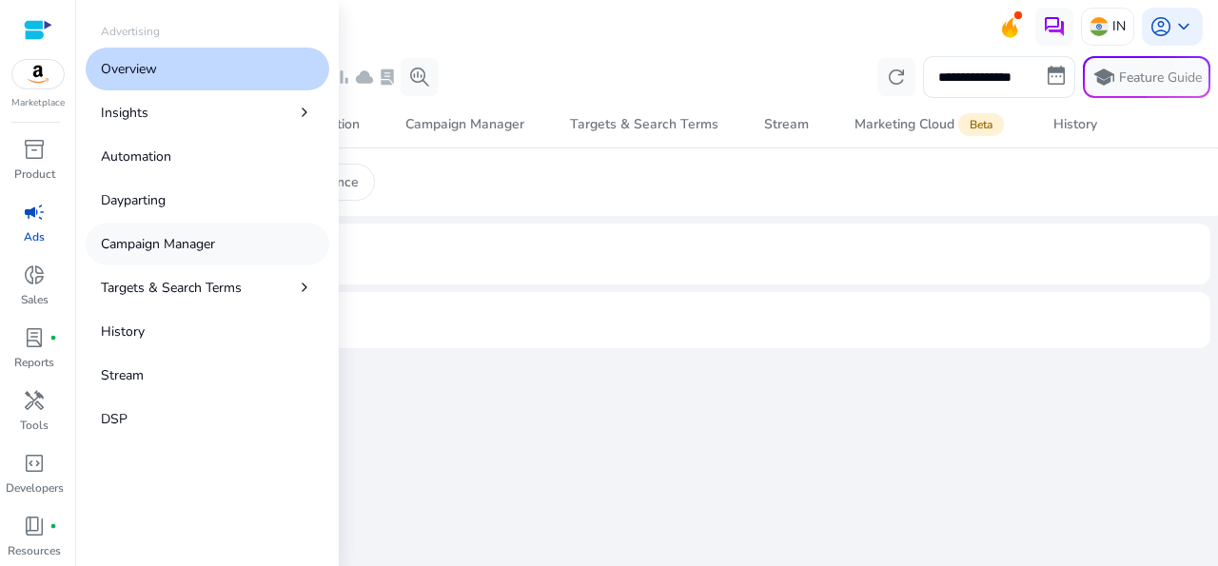
click at [147, 243] on p "Campaign Manager" at bounding box center [158, 244] width 114 height 20
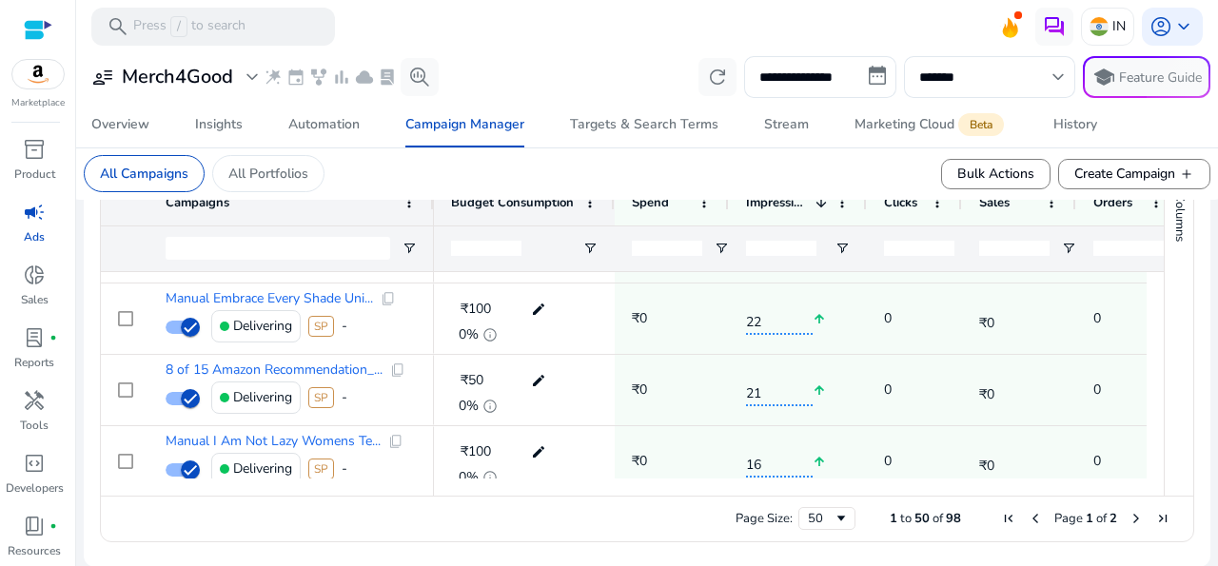
scroll to position [1209, 0]
